Goal: Task Accomplishment & Management: Use online tool/utility

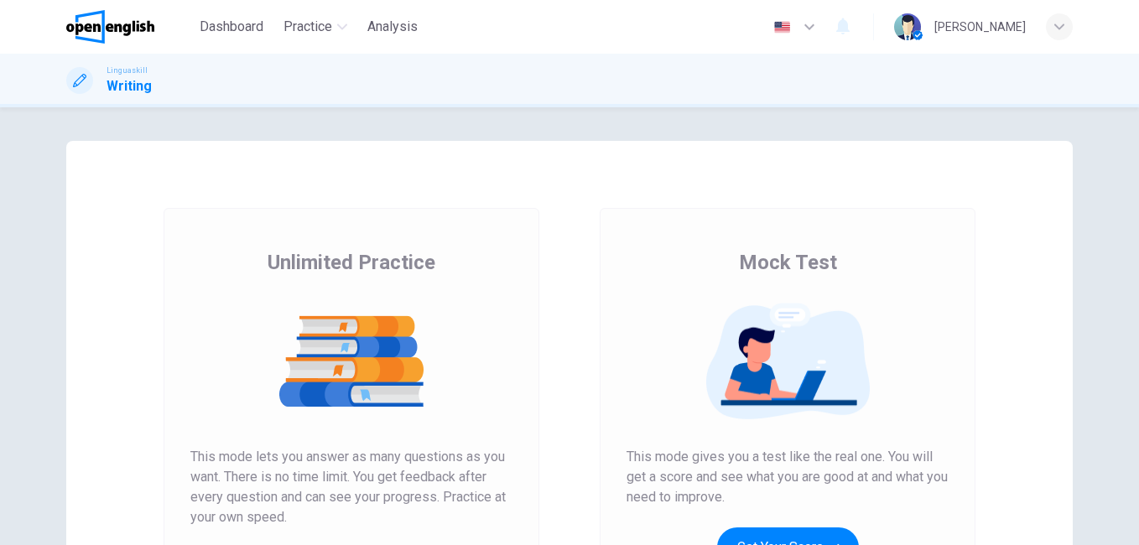
scroll to position [266, 0]
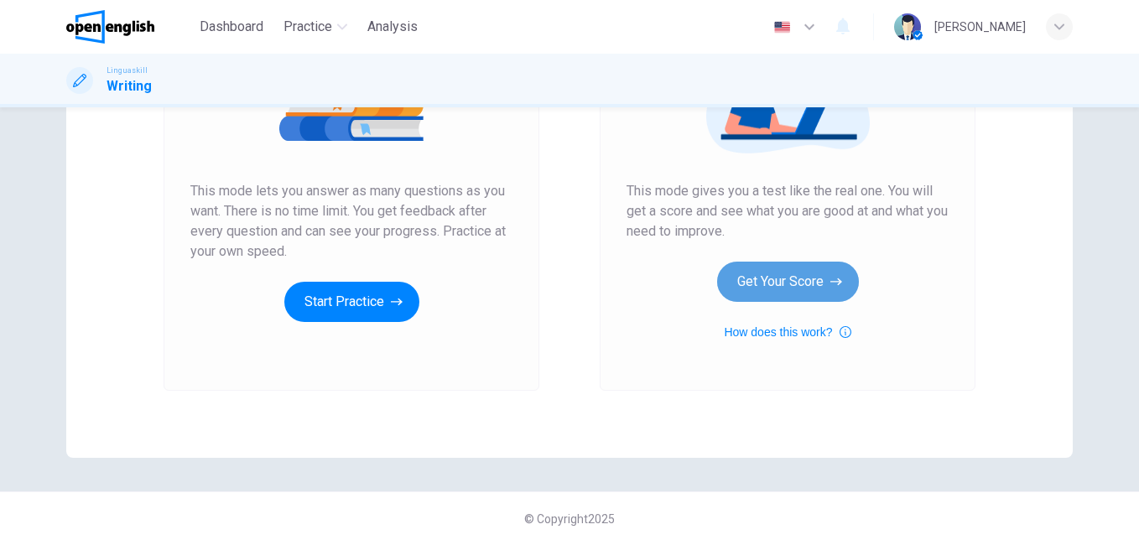
click at [761, 282] on button "Get Your Score" at bounding box center [788, 282] width 142 height 40
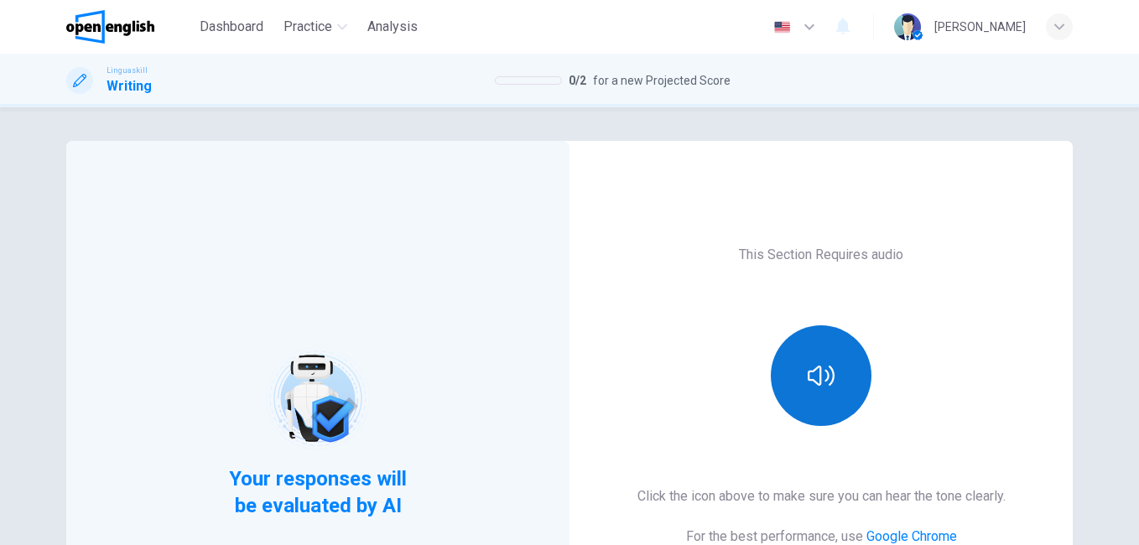
click at [821, 367] on icon "button" at bounding box center [821, 375] width 27 height 27
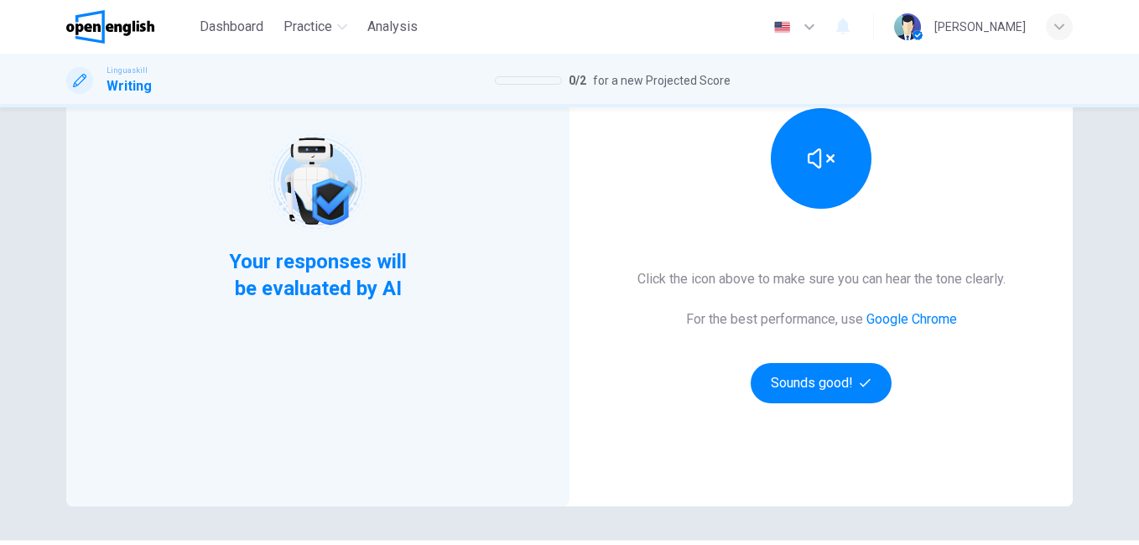
scroll to position [227, 0]
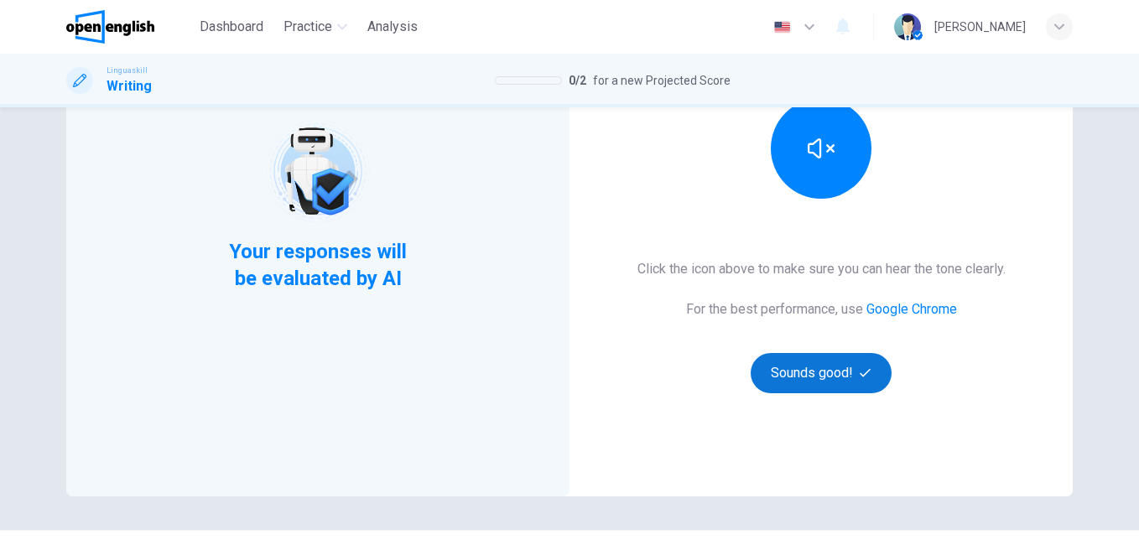
click at [761, 362] on button "Sounds good!" at bounding box center [821, 373] width 141 height 40
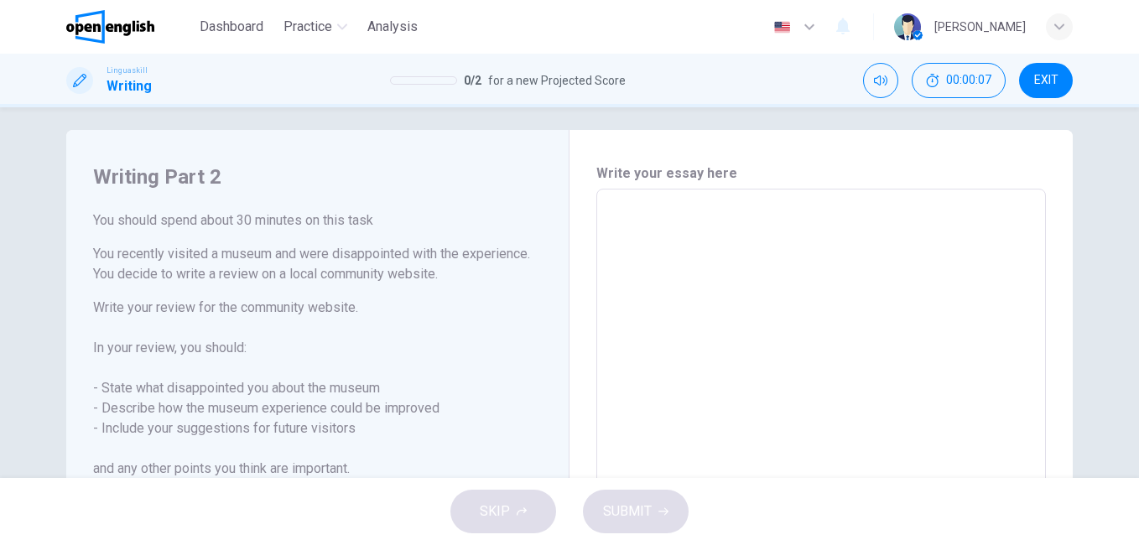
scroll to position [0, 0]
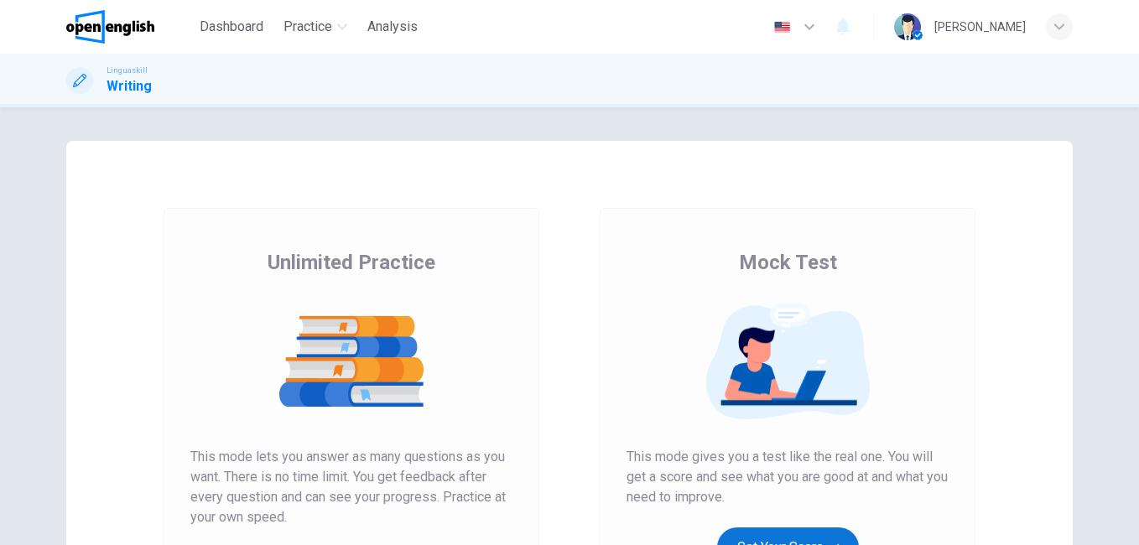
click at [814, 541] on button "Get Your Score" at bounding box center [788, 548] width 142 height 40
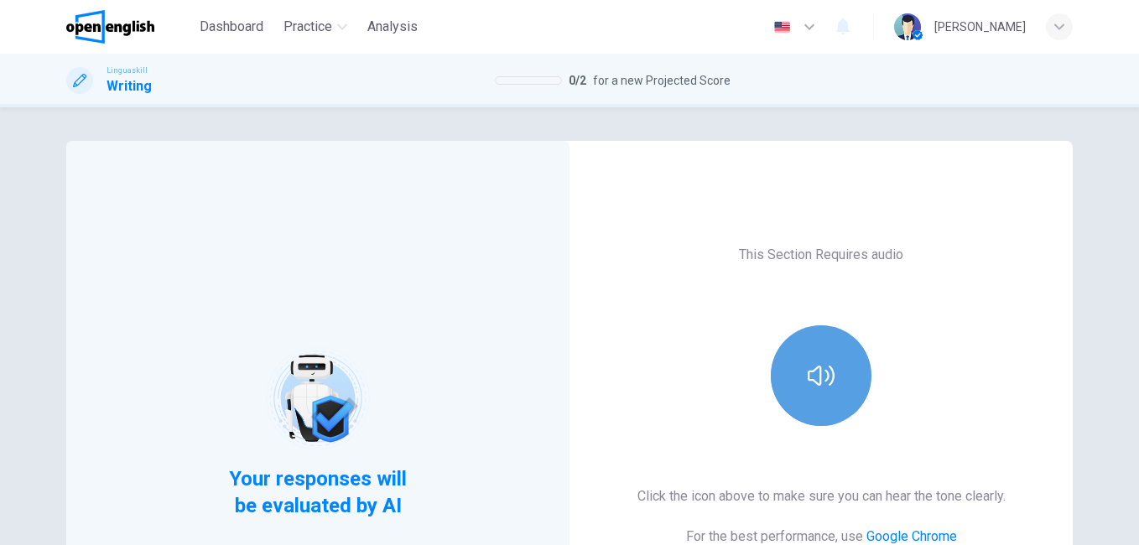
click at [829, 410] on button "button" at bounding box center [821, 375] width 101 height 101
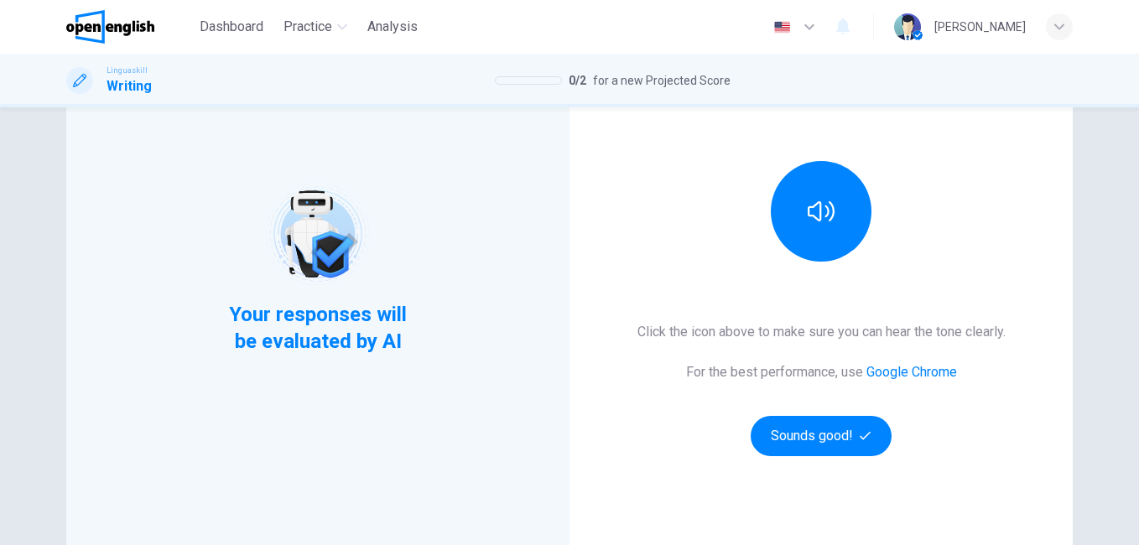
scroll to position [189, 0]
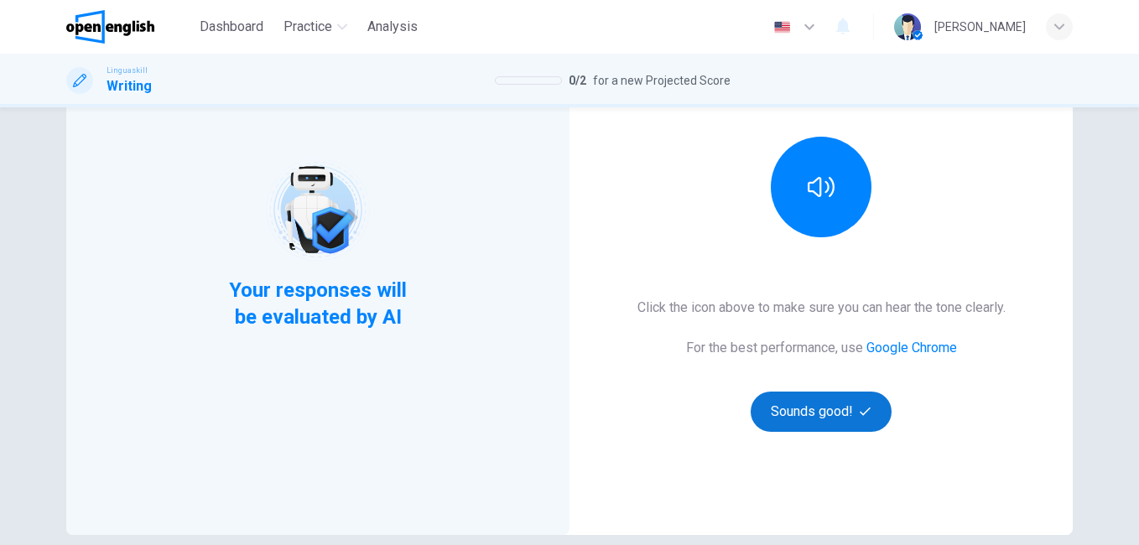
click at [824, 398] on button "Sounds good!" at bounding box center [821, 412] width 141 height 40
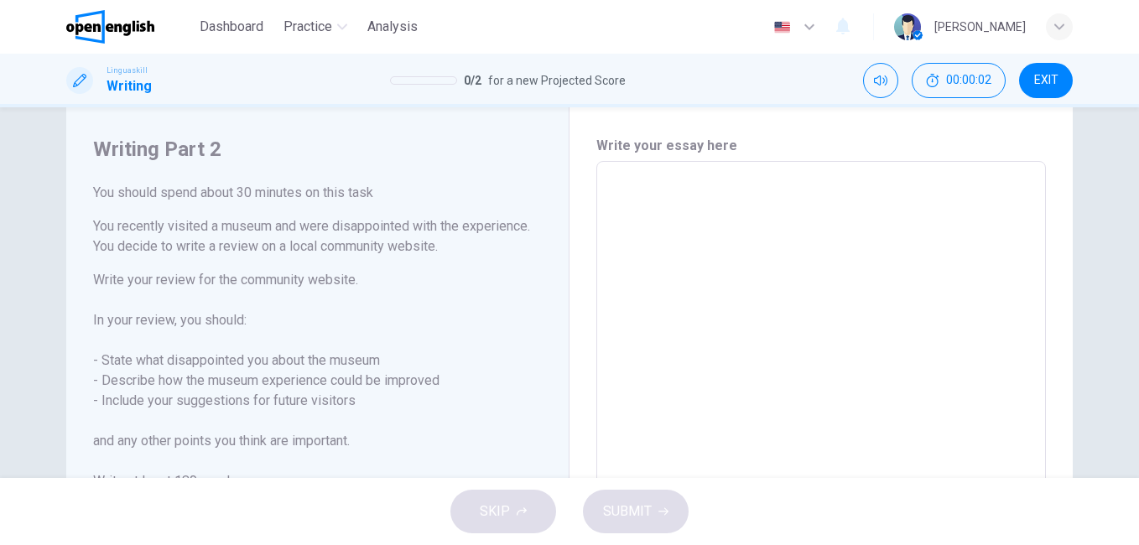
scroll to position [8, 0]
